Goal: Navigation & Orientation: Go to known website

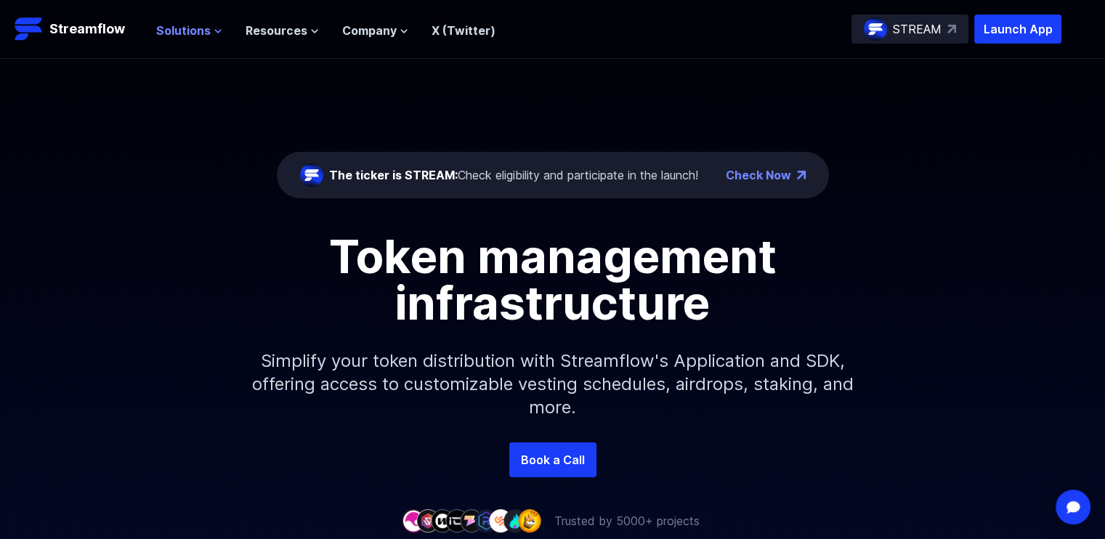
click at [214, 27] on icon at bounding box center [218, 31] width 9 height 9
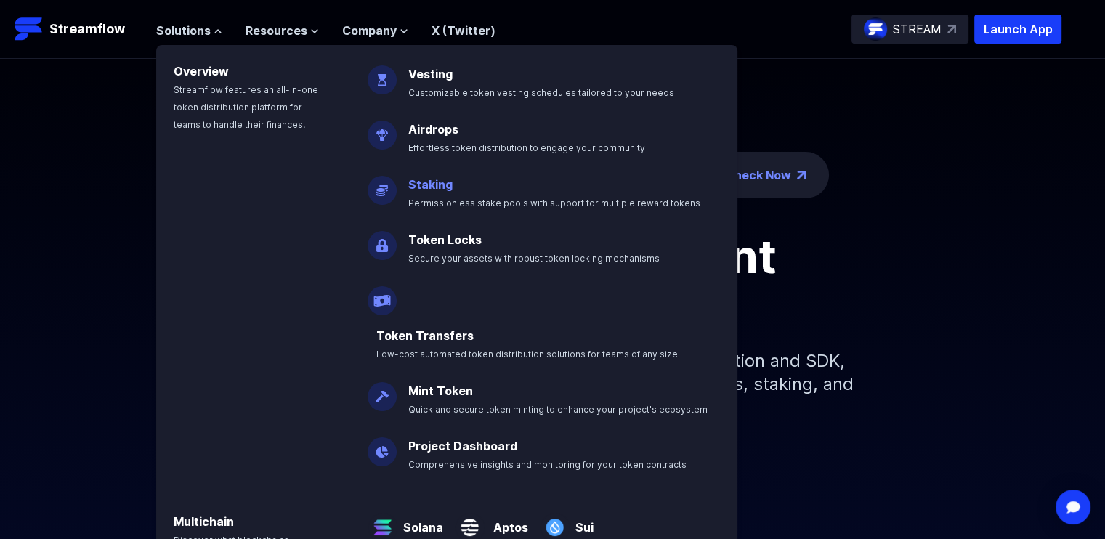
click at [430, 179] on link "Staking" at bounding box center [430, 184] width 44 height 15
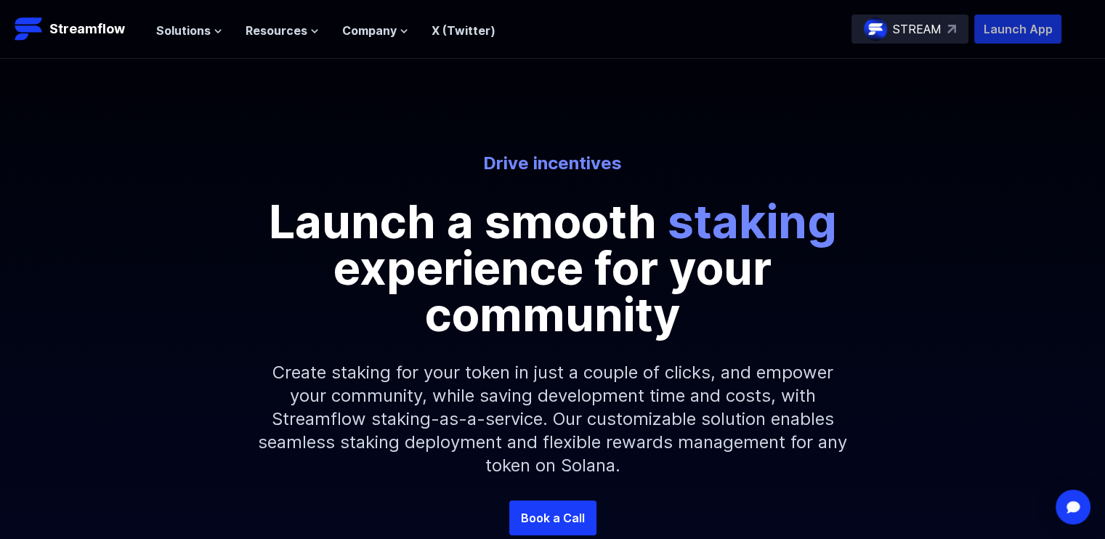
click at [1014, 25] on p "Launch App" at bounding box center [1017, 29] width 87 height 29
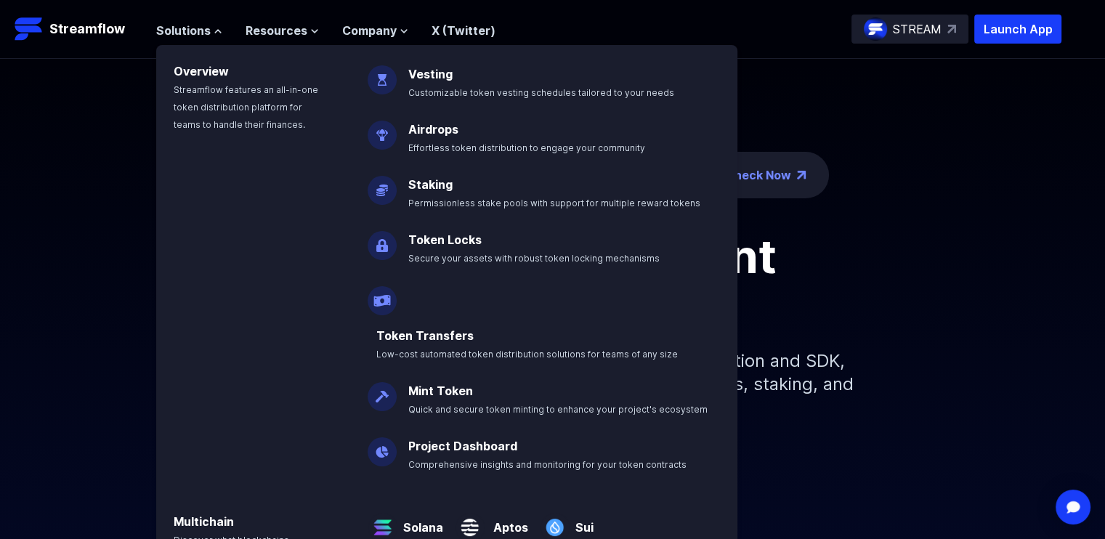
click at [929, 106] on div "The ticker is STREAM: Check eligibility and participate in the launch! Check No…" at bounding box center [552, 250] width 1105 height 383
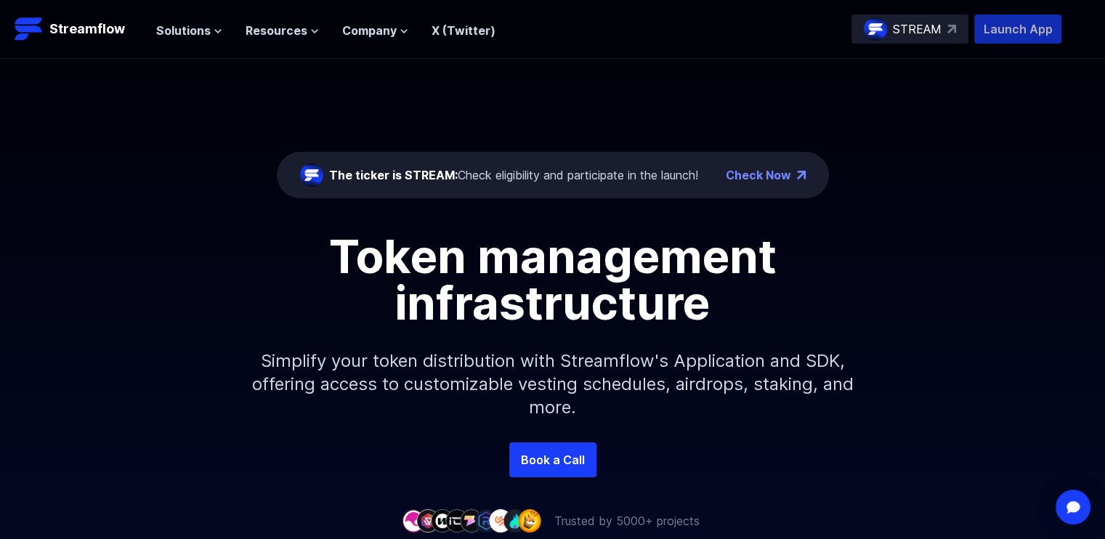
click at [1011, 31] on p "Launch App" at bounding box center [1017, 29] width 87 height 29
click at [999, 22] on p "Launch App" at bounding box center [1017, 29] width 87 height 29
